Goal: Task Accomplishment & Management: Use online tool/utility

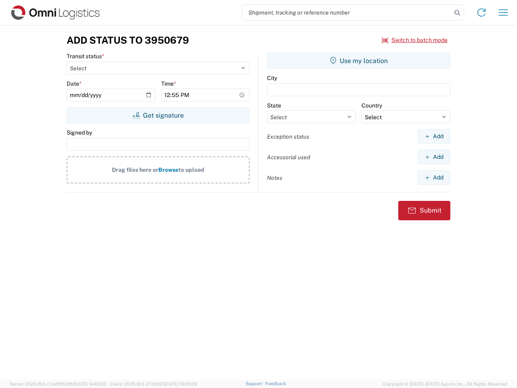
click at [347, 13] on input "search" at bounding box center [346, 12] width 209 height 15
click at [457, 13] on icon at bounding box center [456, 12] width 11 height 11
click at [481, 13] on icon at bounding box center [481, 12] width 13 height 13
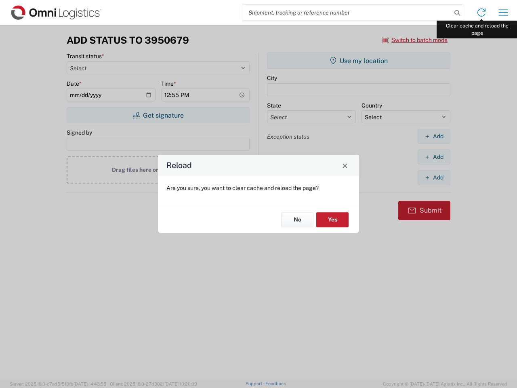
click at [503, 13] on div "Reload Are you sure, you want to clear cache and reload the page? No Yes" at bounding box center [258, 194] width 517 height 388
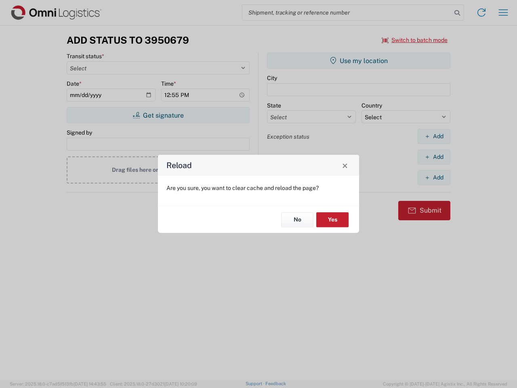
click at [415, 40] on div "Reload Are you sure, you want to clear cache and reload the page? No Yes" at bounding box center [258, 194] width 517 height 388
click at [158, 115] on div "Reload Are you sure, you want to clear cache and reload the page? No Yes" at bounding box center [258, 194] width 517 height 388
click at [359, 61] on div "Reload Are you sure, you want to clear cache and reload the page? No Yes" at bounding box center [258, 194] width 517 height 388
click at [434, 136] on div "Reload Are you sure, you want to clear cache and reload the page? No Yes" at bounding box center [258, 194] width 517 height 388
click at [434, 157] on div "Reload Are you sure, you want to clear cache and reload the page? No Yes" at bounding box center [258, 194] width 517 height 388
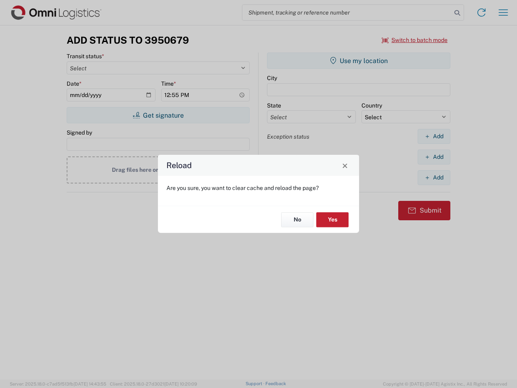
click at [434, 177] on div "Reload Are you sure, you want to clear cache and reload the page? No Yes" at bounding box center [258, 194] width 517 height 388
